Goal: Obtain resource: Obtain resource

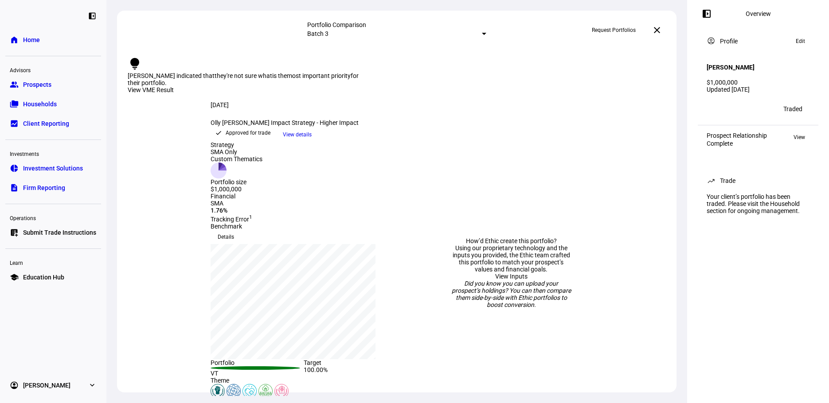
click at [48, 99] on link "folder_copy Households" at bounding box center [53, 104] width 96 height 18
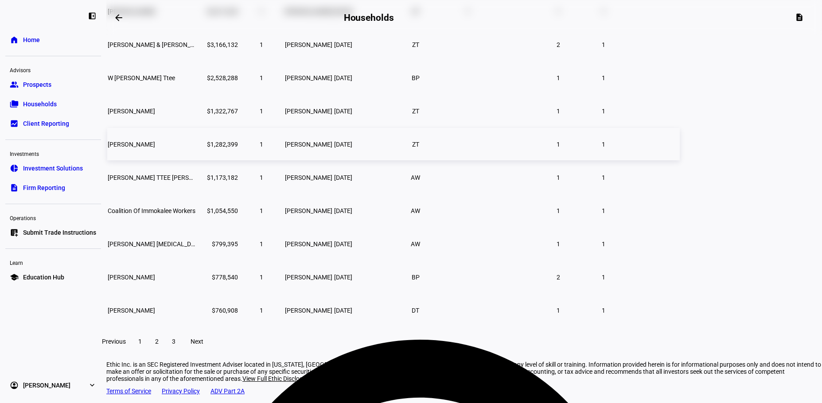
scroll to position [139, 0]
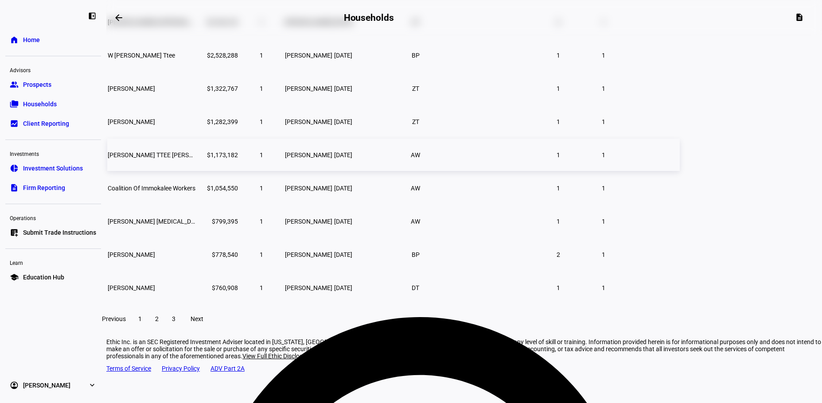
click at [255, 159] on span "[PERSON_NAME] TTEE [PERSON_NAME] 2023 TRUST" at bounding box center [181, 155] width 147 height 7
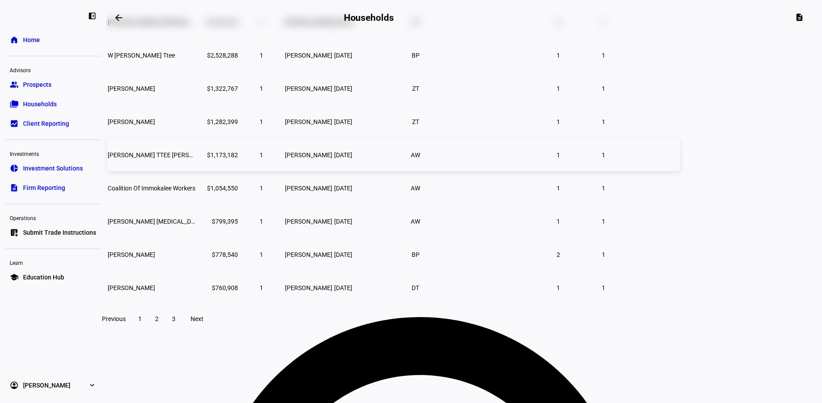
scroll to position [79, 0]
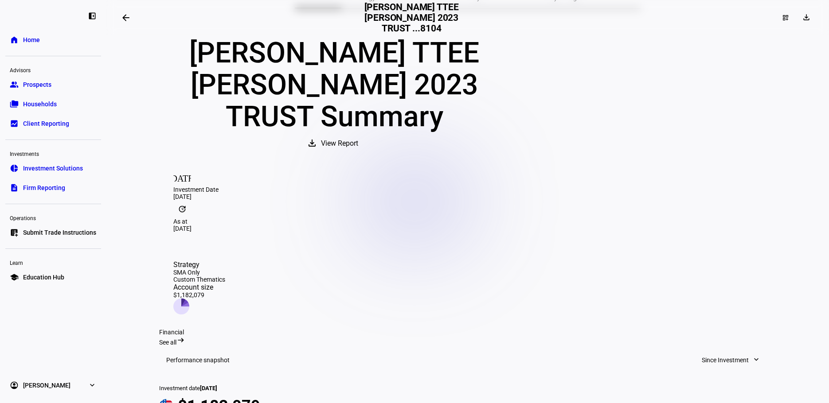
scroll to position [119, 0]
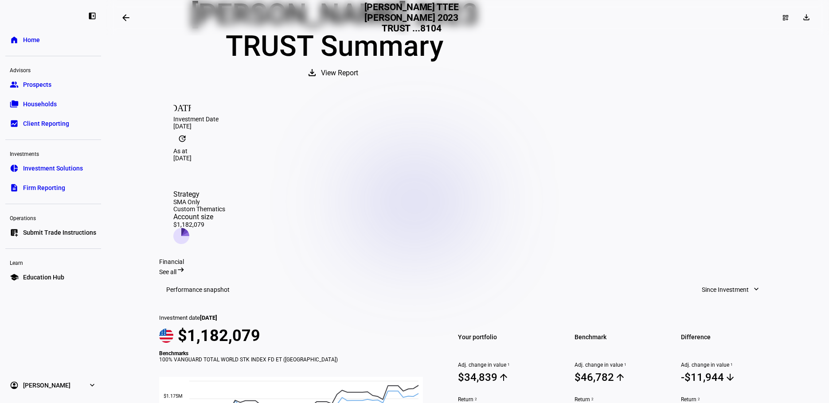
click at [358, 84] on span "View Report" at bounding box center [339, 72] width 37 height 21
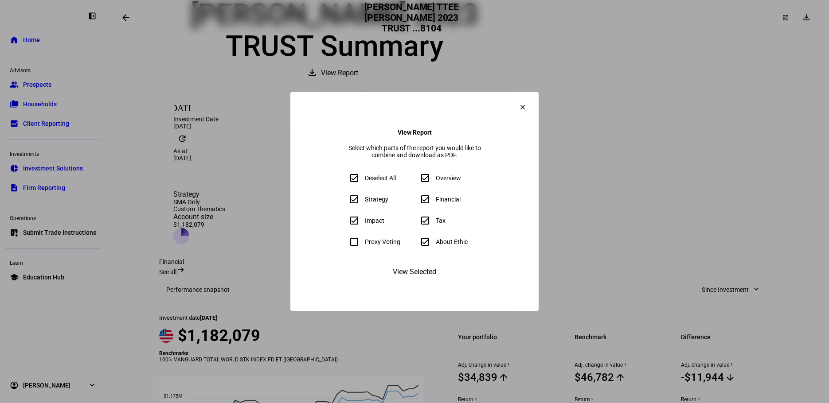
click at [422, 249] on input "About Ethic" at bounding box center [425, 242] width 18 height 18
checkbox input "false"
click at [422, 283] on span "View Selected" at bounding box center [414, 271] width 43 height 21
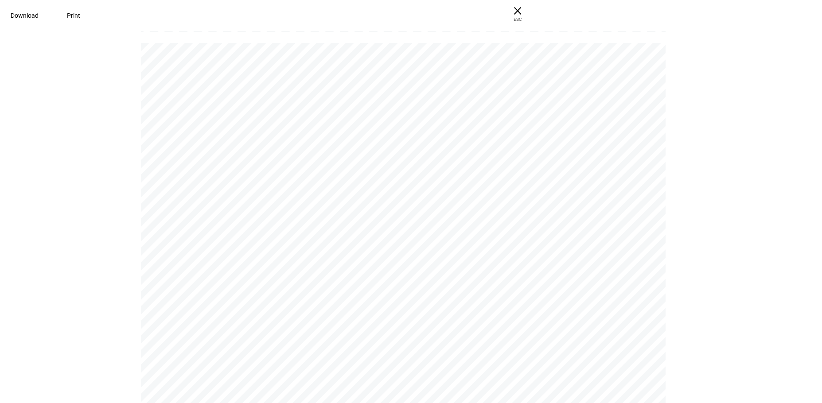
scroll to position [7914, 0]
